Goal: Information Seeking & Learning: Learn about a topic

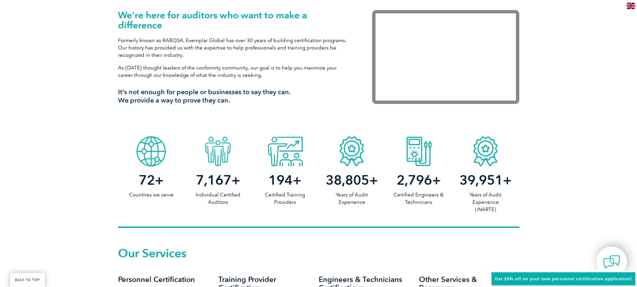
scroll to position [435, 0]
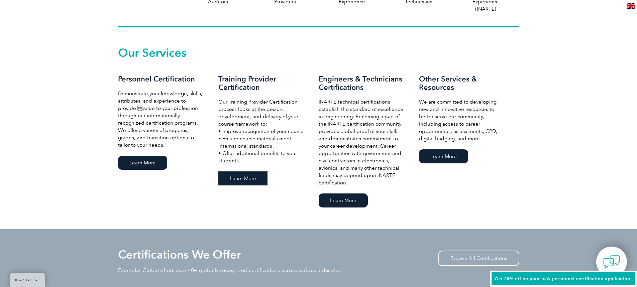
click at [249, 174] on link "Learn More" at bounding box center [242, 179] width 49 height 14
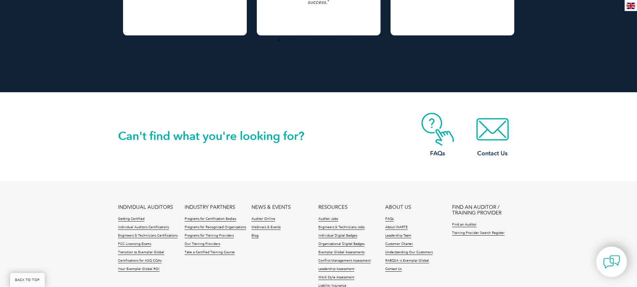
scroll to position [1327, 0]
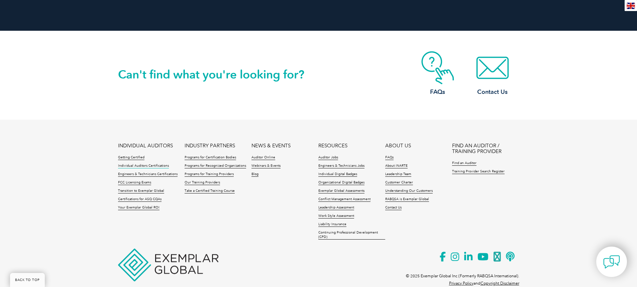
click at [136, 164] on link "Individual Auditors Certifications" at bounding box center [143, 166] width 51 height 5
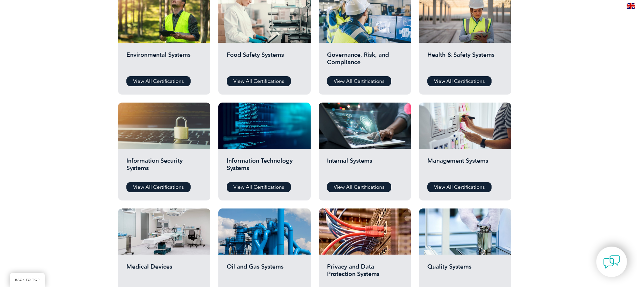
scroll to position [301, 0]
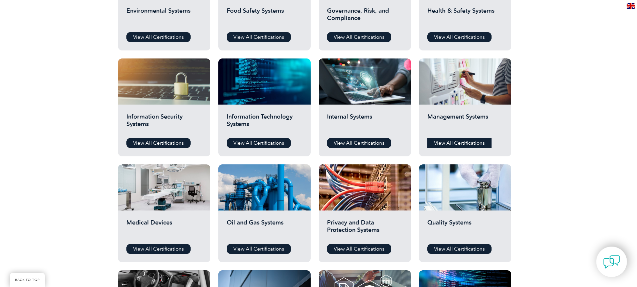
click at [451, 143] on link "View All Certifications" at bounding box center [459, 143] width 64 height 10
click at [182, 253] on link "View All Certifications" at bounding box center [158, 249] width 64 height 10
